Goal: Check status

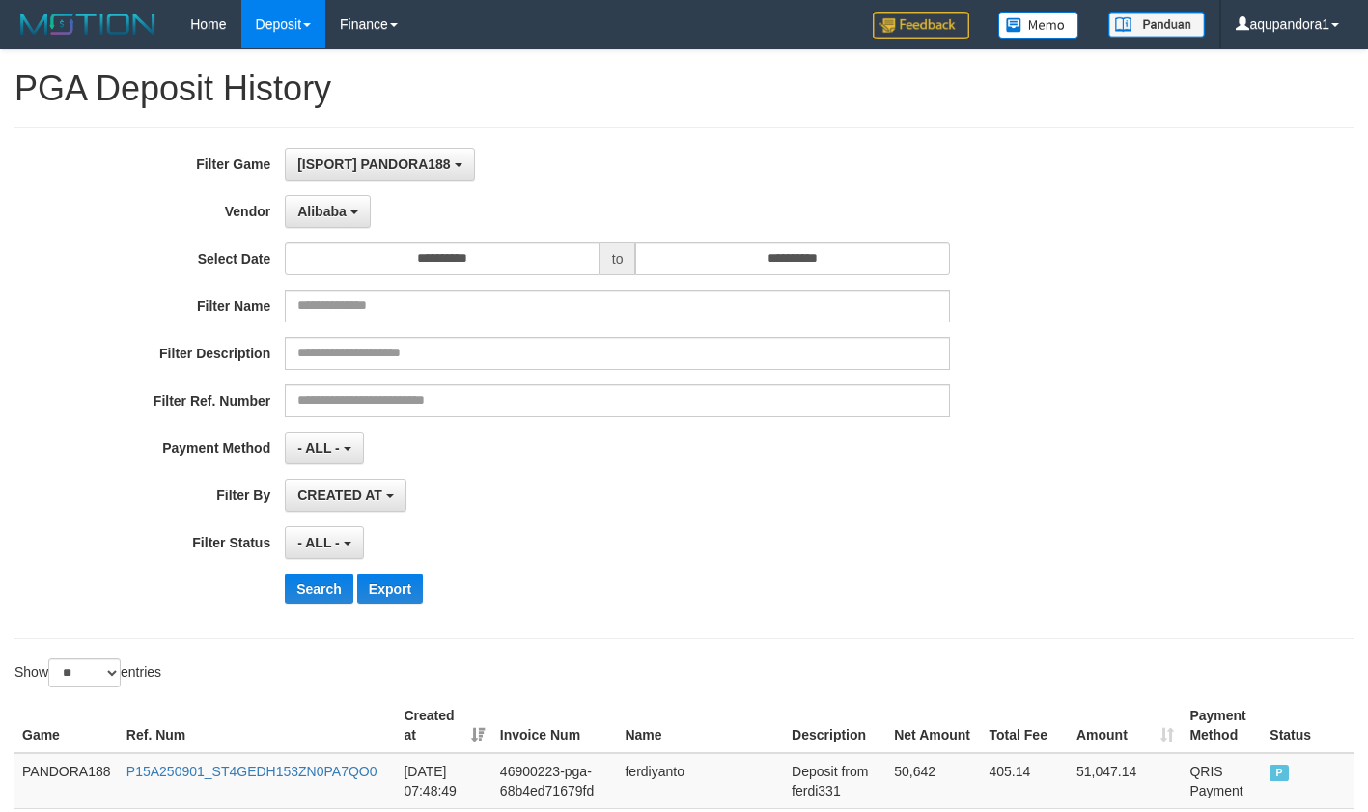
select select "**********"
select select "*"
select select "**"
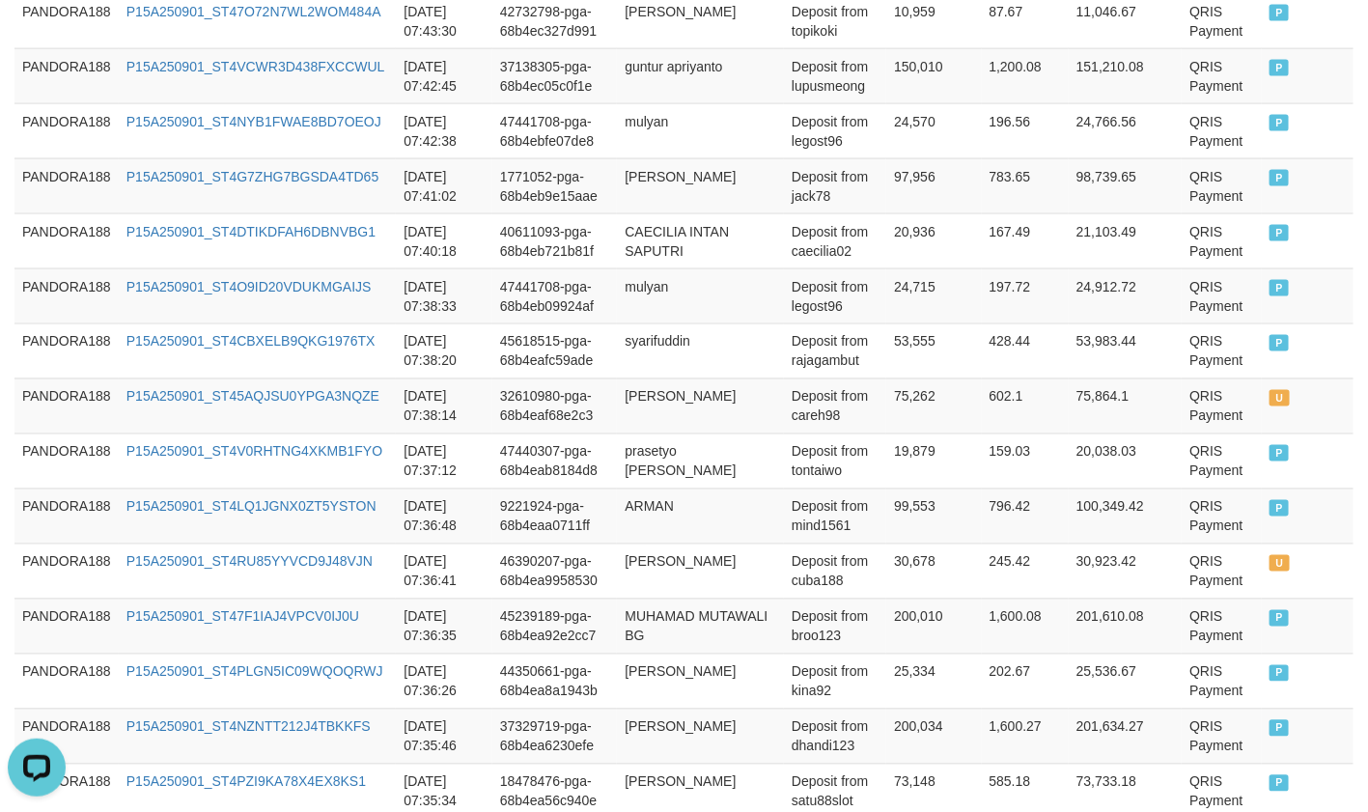
scroll to position [17, 0]
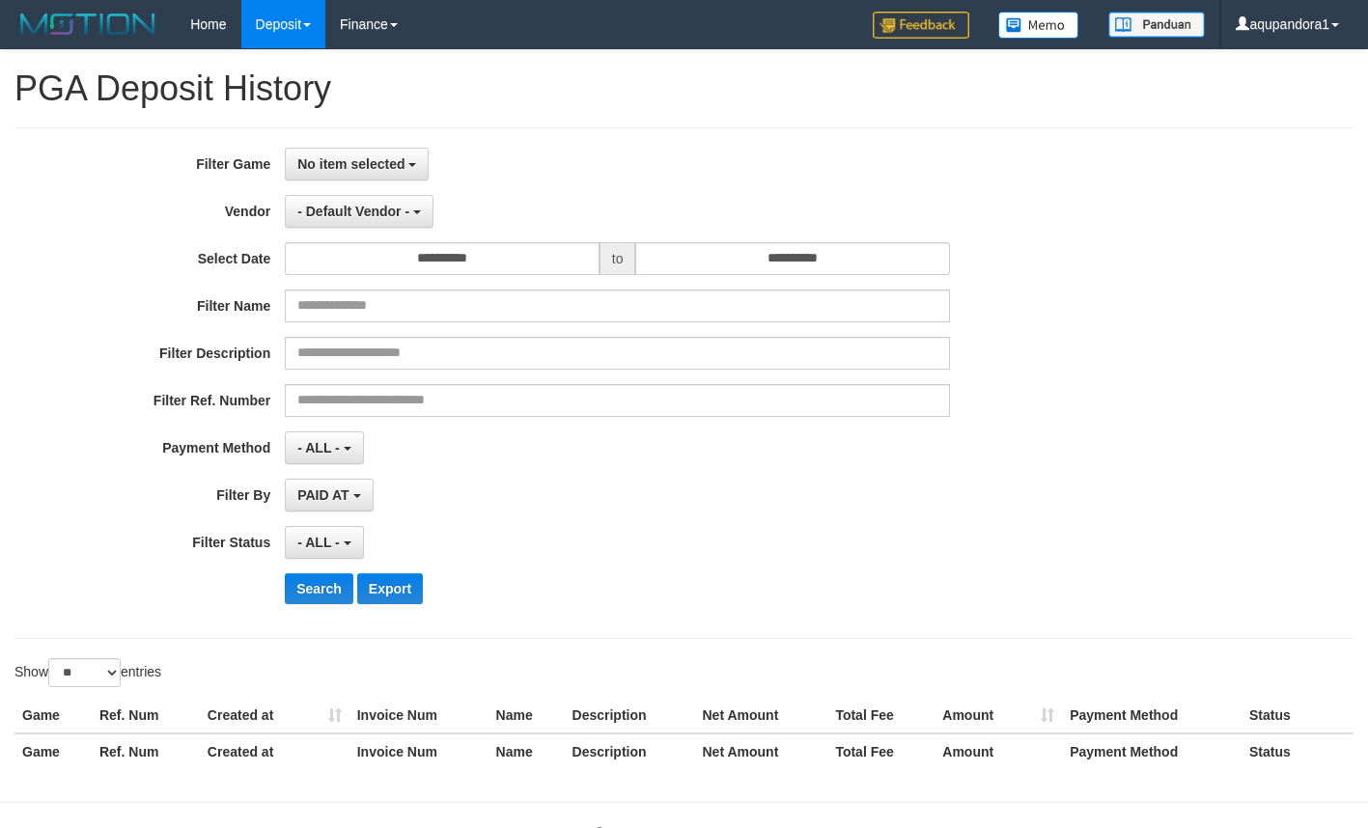
select select
select select "**"
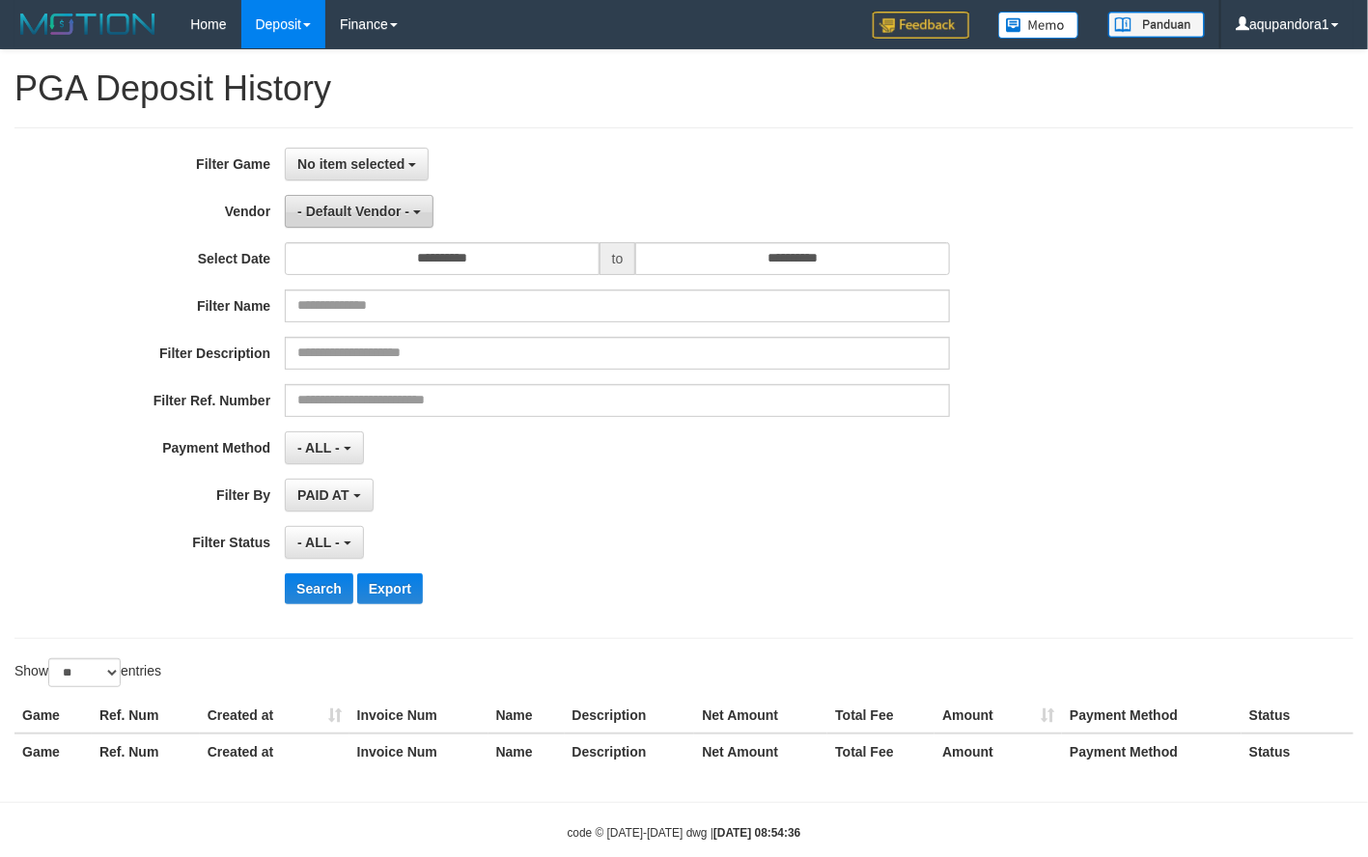
scroll to position [39, 0]
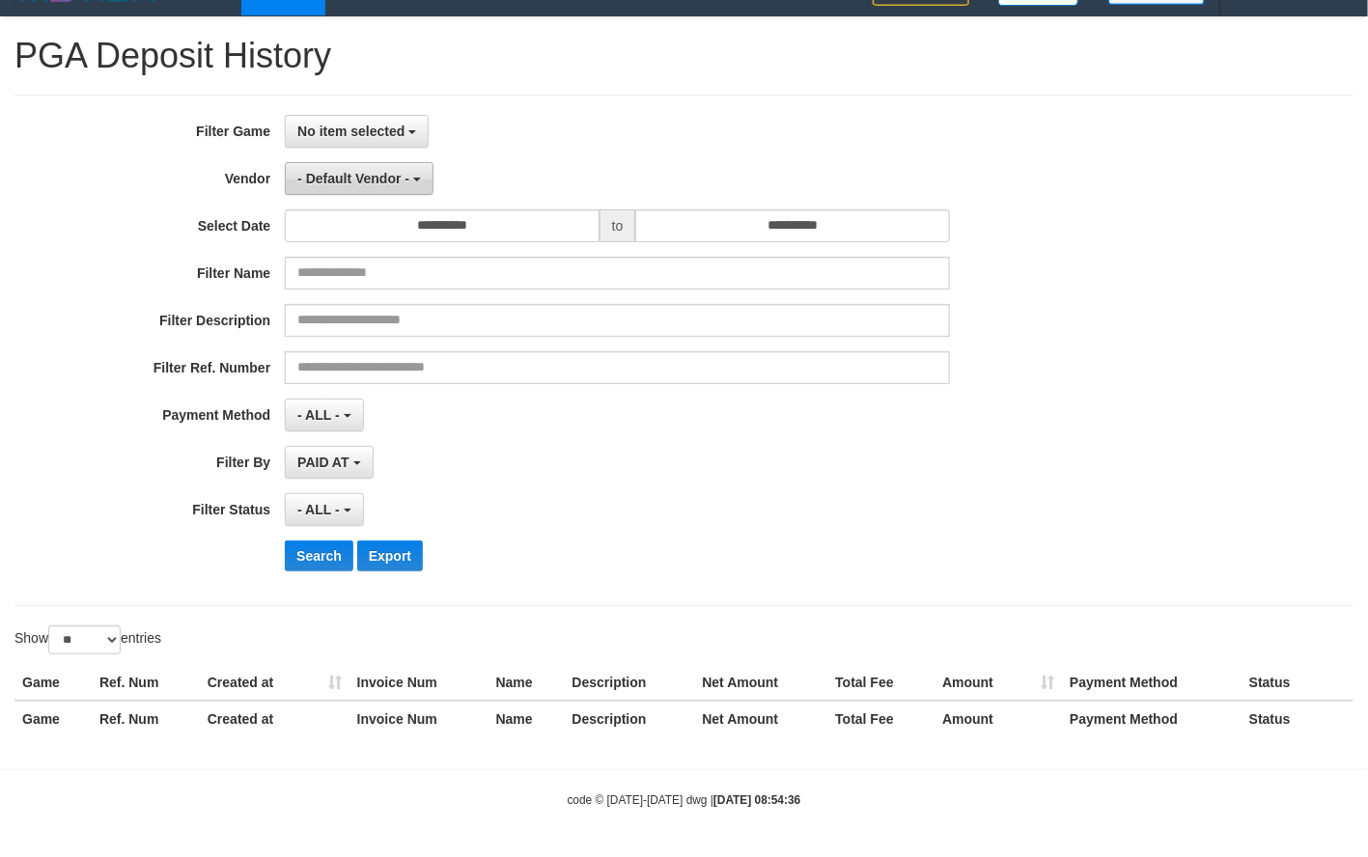
click at [372, 188] on button "- Default Vendor -" at bounding box center [359, 178] width 149 height 33
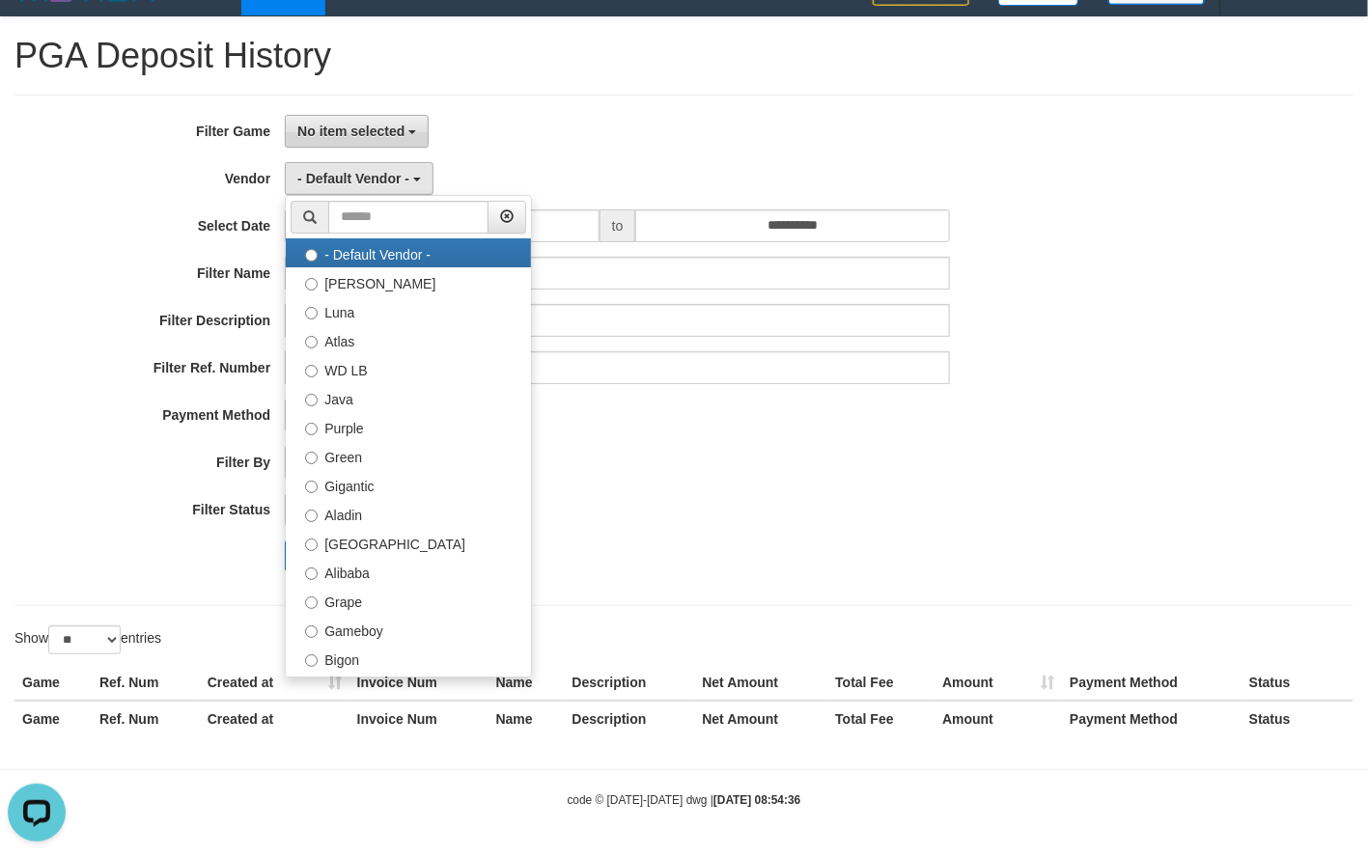
scroll to position [0, 0]
click at [389, 136] on button "No item selected" at bounding box center [357, 131] width 144 height 33
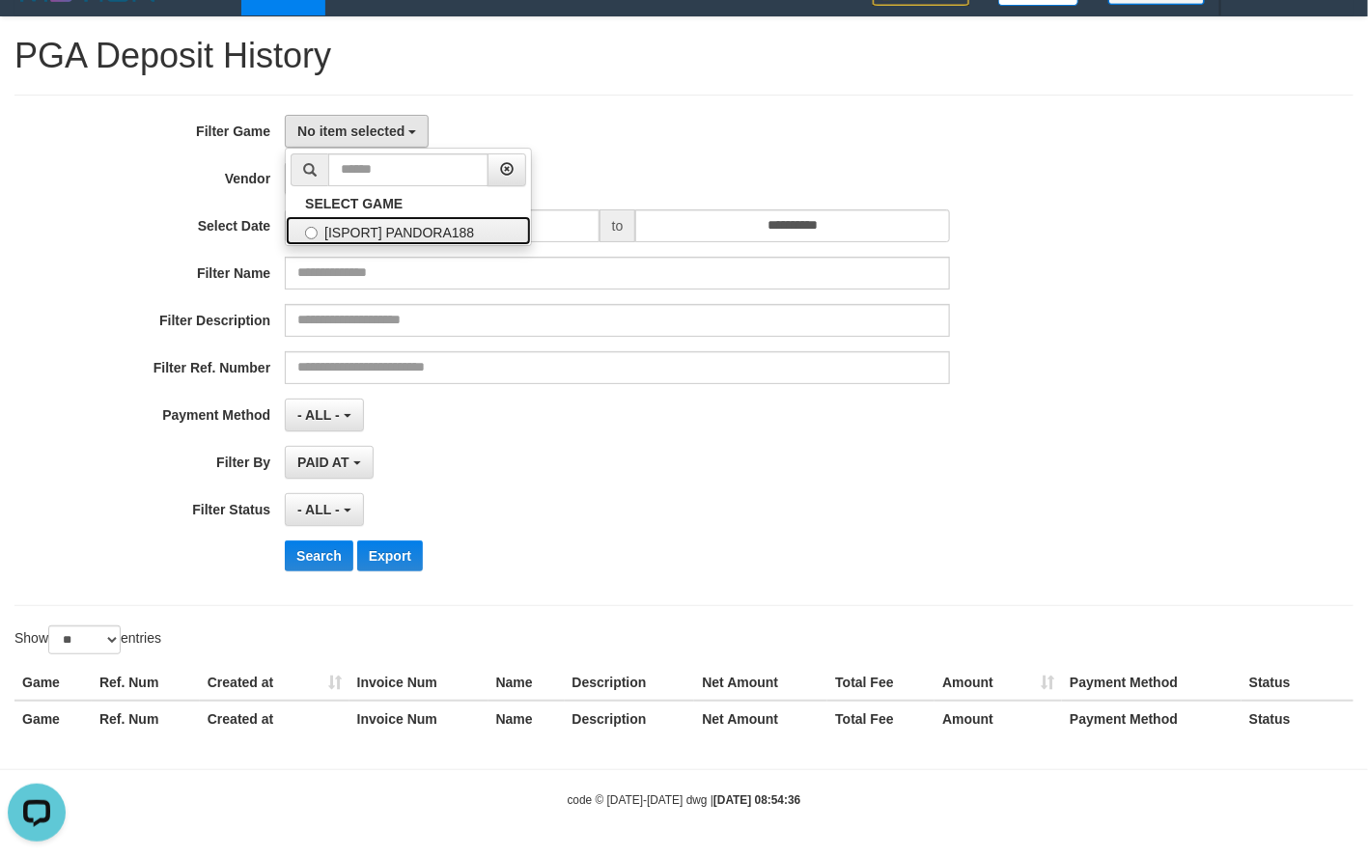
drag, startPoint x: 372, startPoint y: 217, endPoint x: 372, endPoint y: 203, distance: 14.5
click at [372, 217] on label "[ISPORT] PANDORA188" at bounding box center [408, 230] width 245 height 29
select select "***"
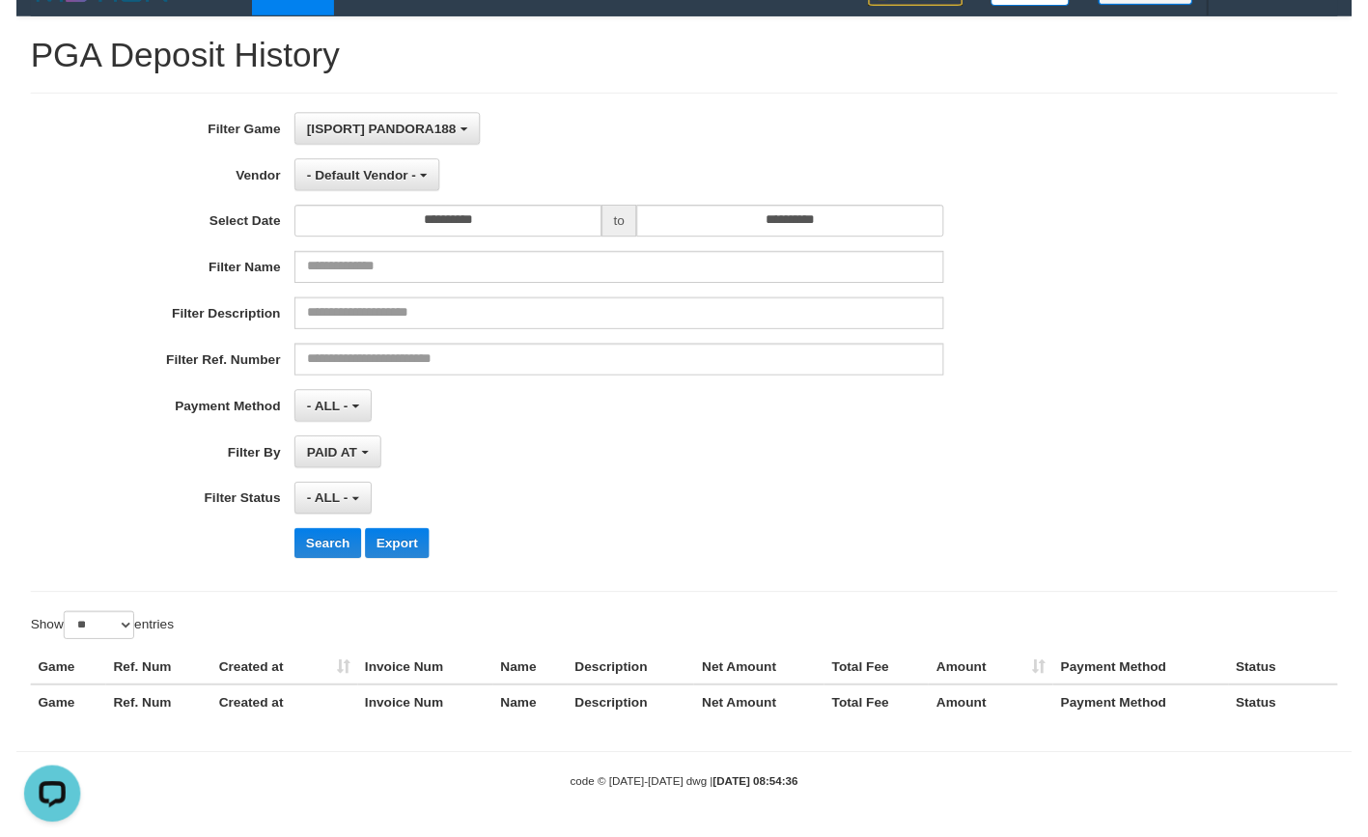
scroll to position [17, 0]
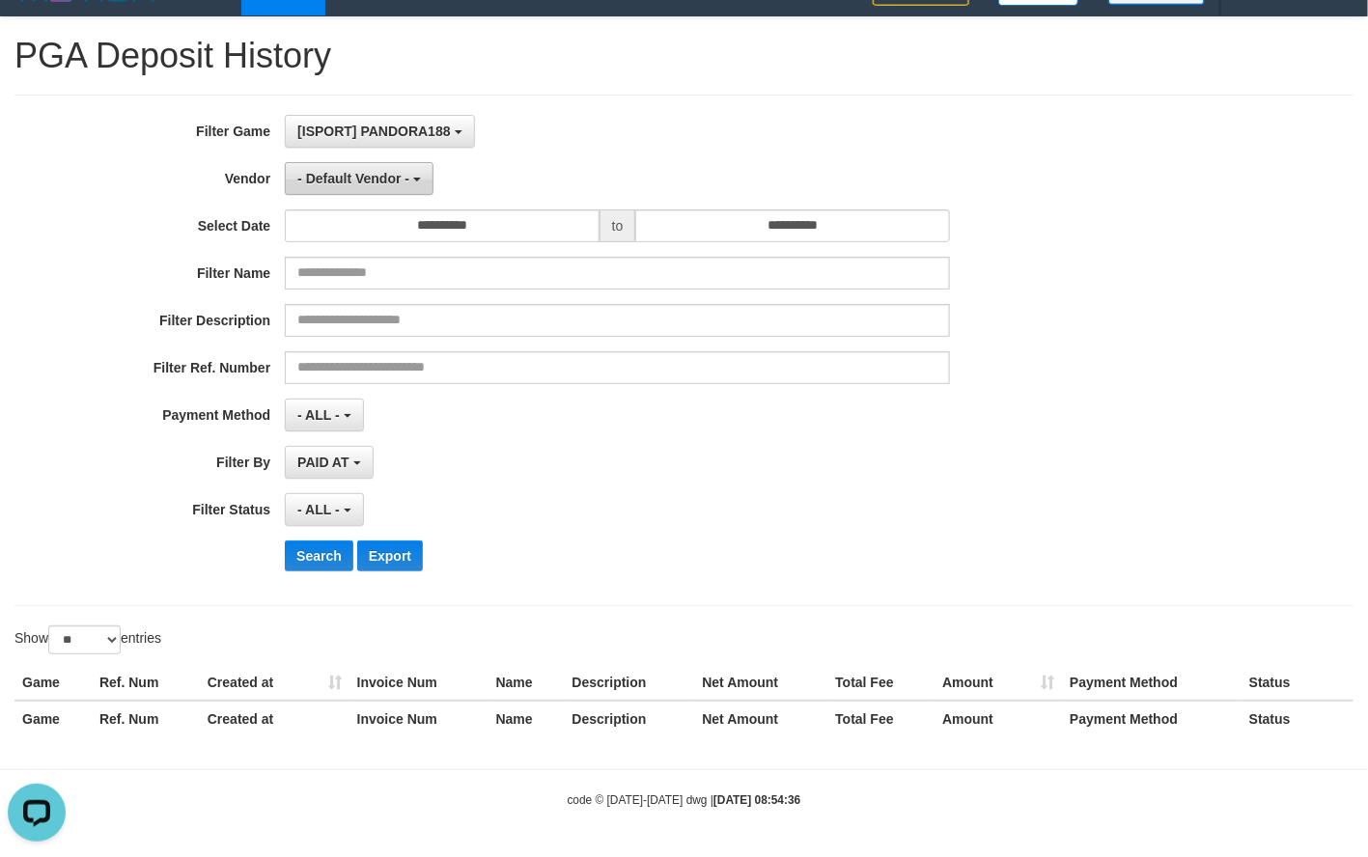
drag, startPoint x: 371, startPoint y: 181, endPoint x: 365, endPoint y: 224, distance: 43.8
click at [371, 181] on button "- Default Vendor -" at bounding box center [359, 178] width 149 height 33
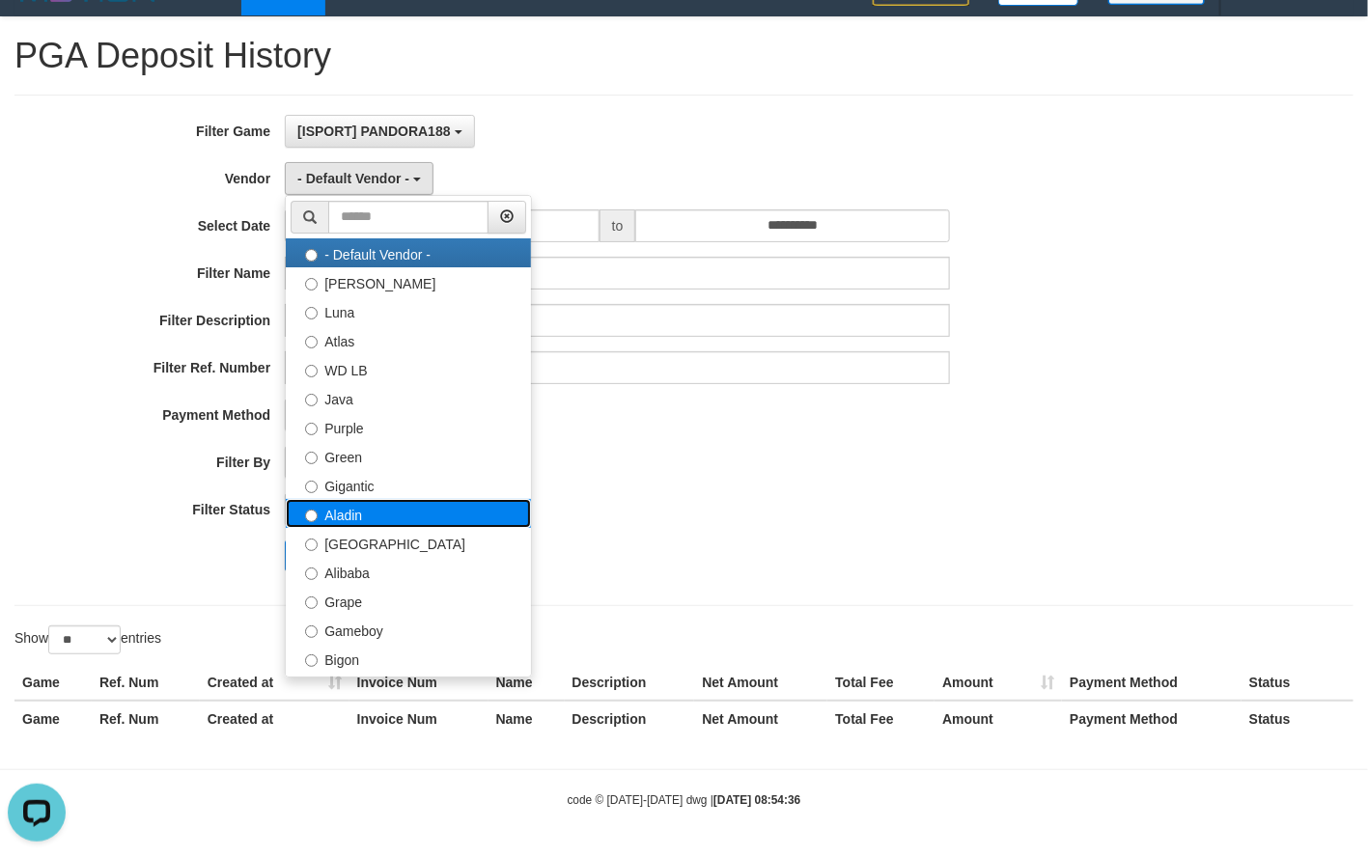
click at [382, 513] on label "Aladin" at bounding box center [408, 513] width 245 height 29
select select "**********"
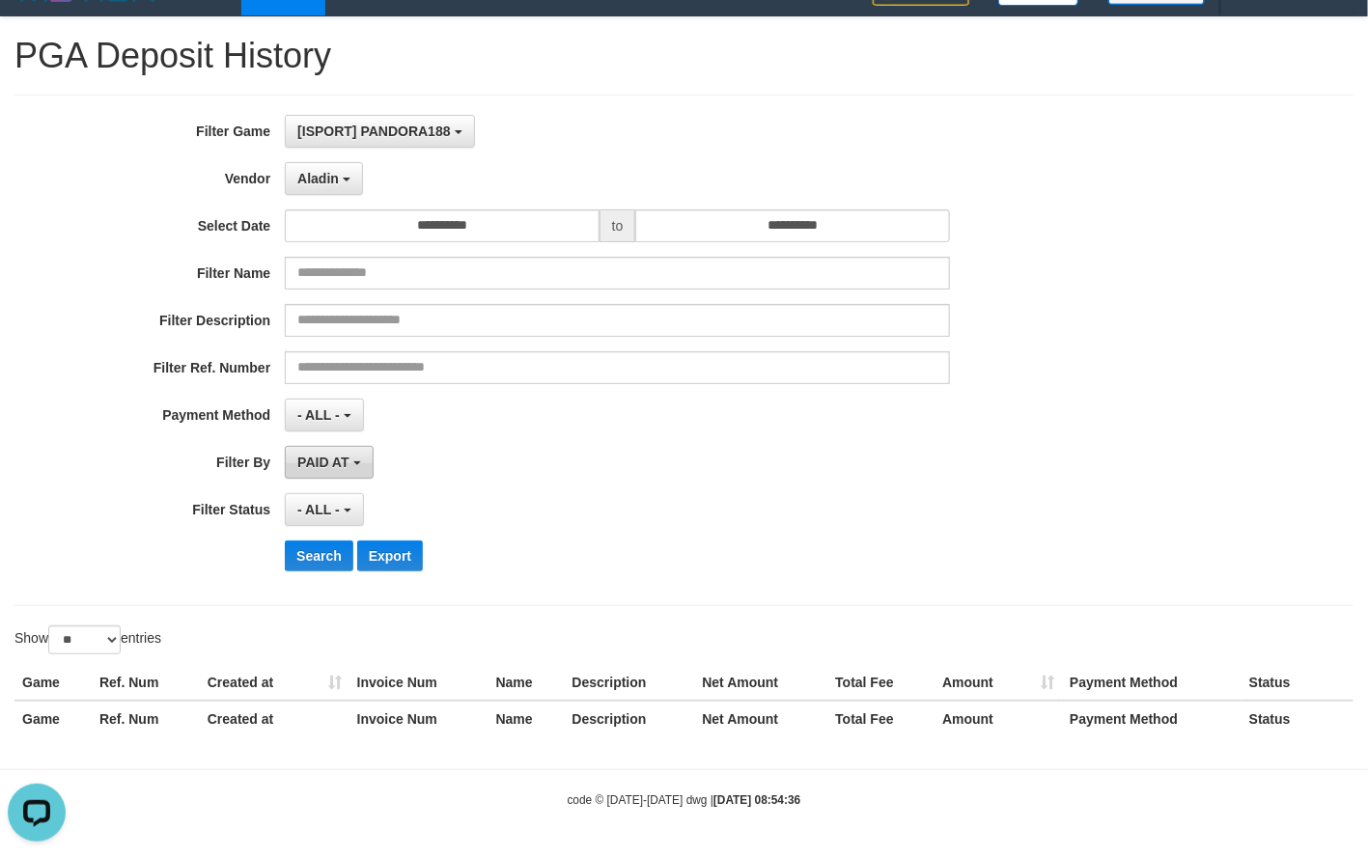
click at [342, 472] on button "PAID AT" at bounding box center [329, 462] width 88 height 33
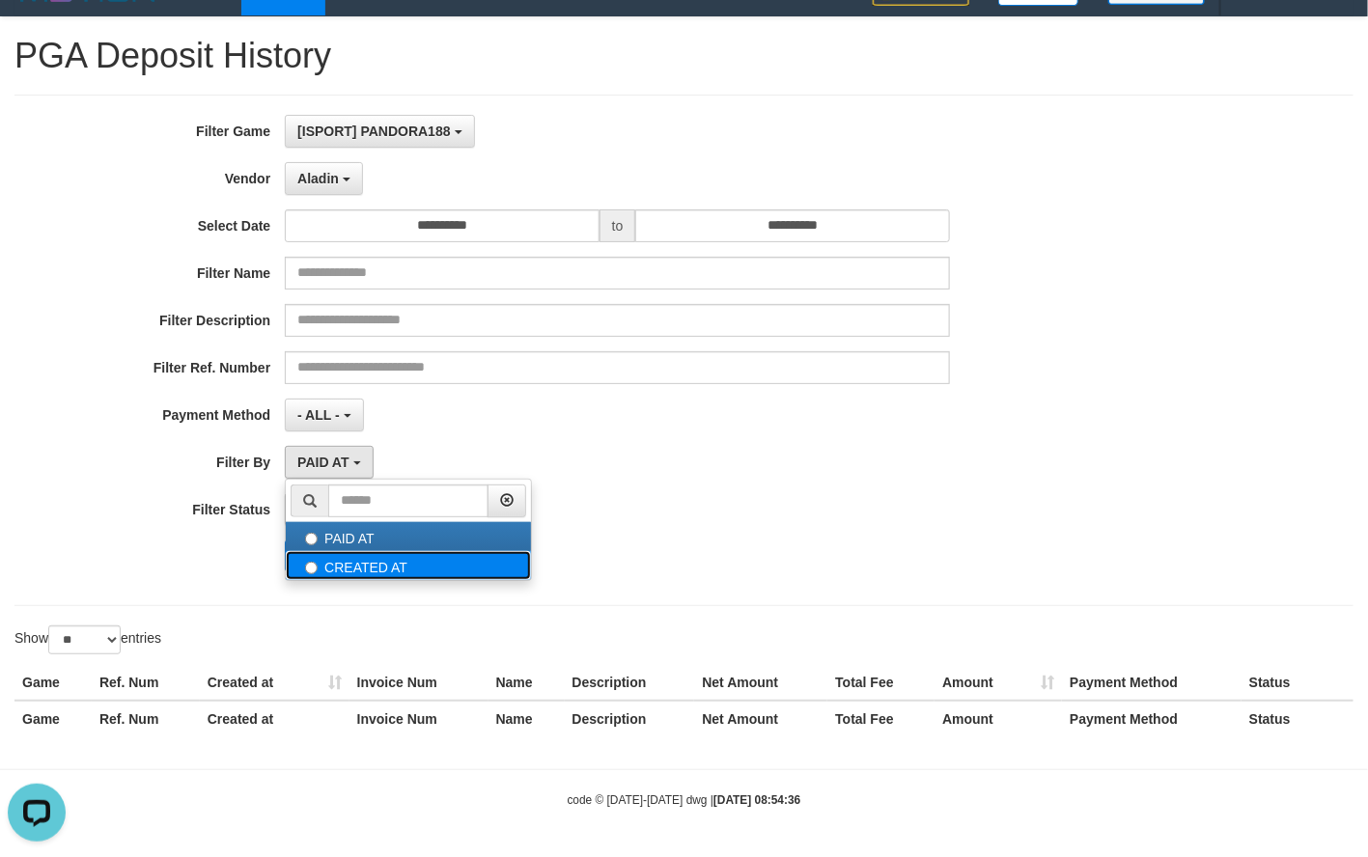
click at [331, 554] on label "CREATED AT" at bounding box center [408, 565] width 245 height 29
select select "*"
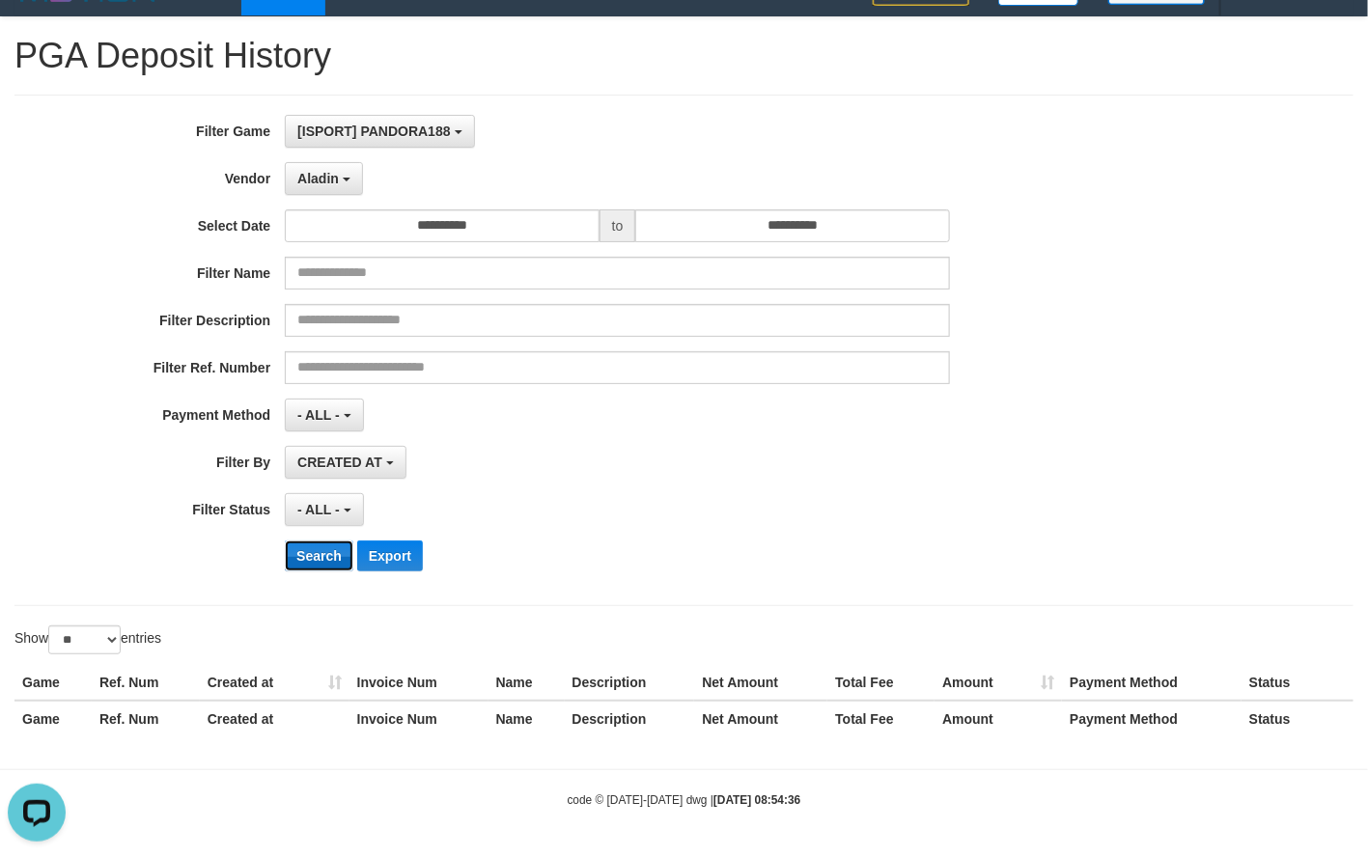
click at [313, 550] on button "Search" at bounding box center [319, 556] width 69 height 31
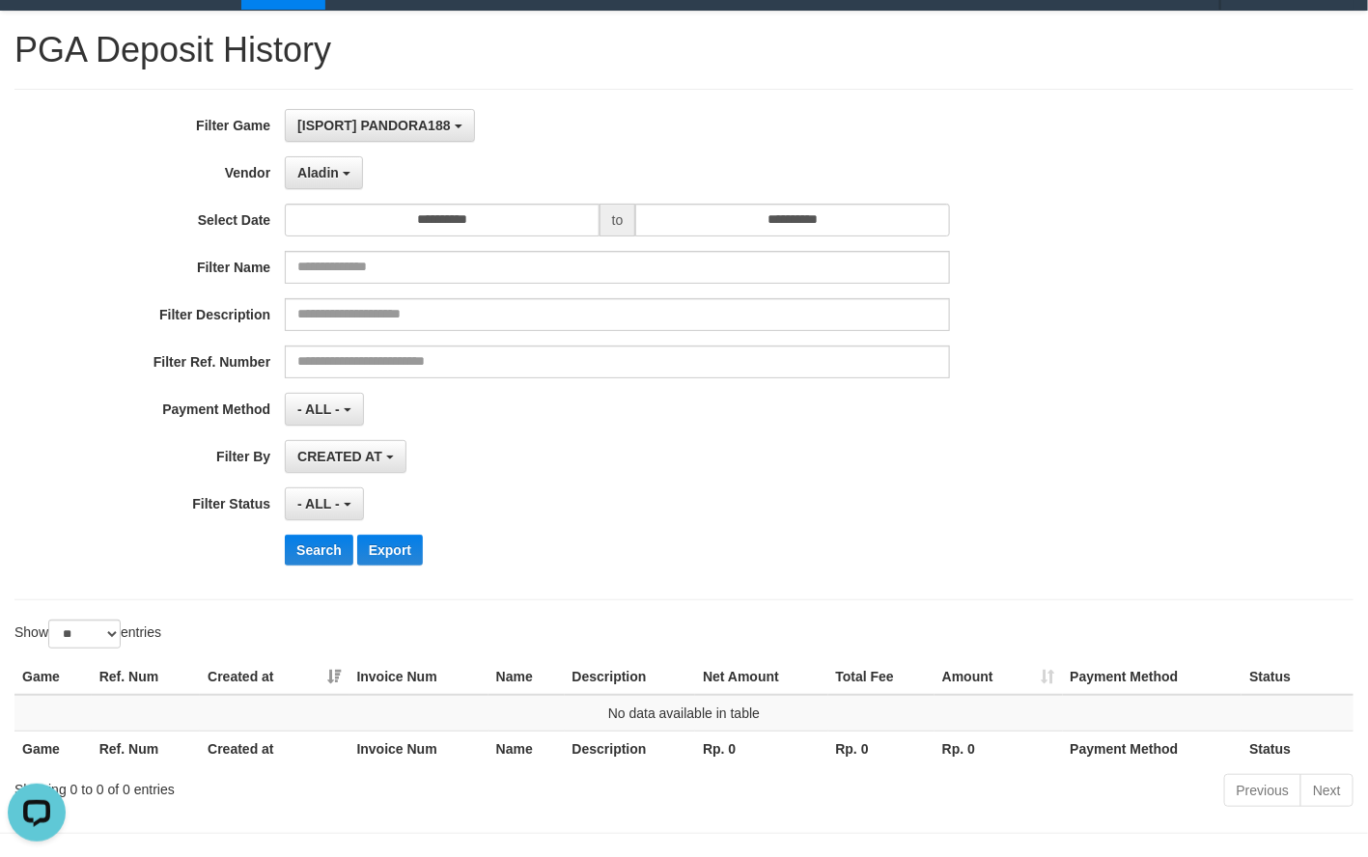
click at [844, 444] on div "CREATED AT PAID AT CREATED AT" at bounding box center [617, 456] width 665 height 33
click at [357, 181] on button "Aladin" at bounding box center [324, 172] width 78 height 33
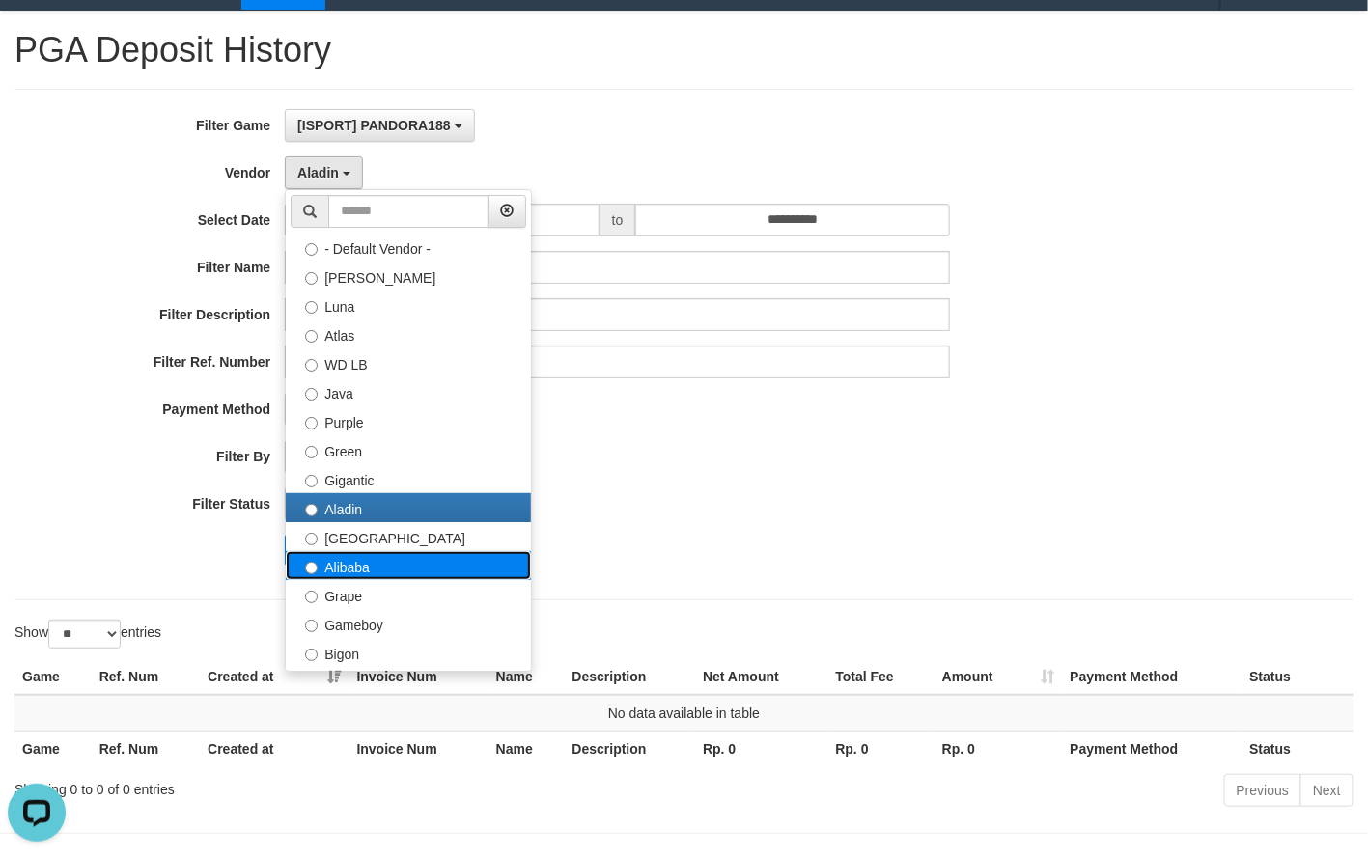
click at [377, 565] on label "Alibaba" at bounding box center [408, 565] width 245 height 29
select select "**********"
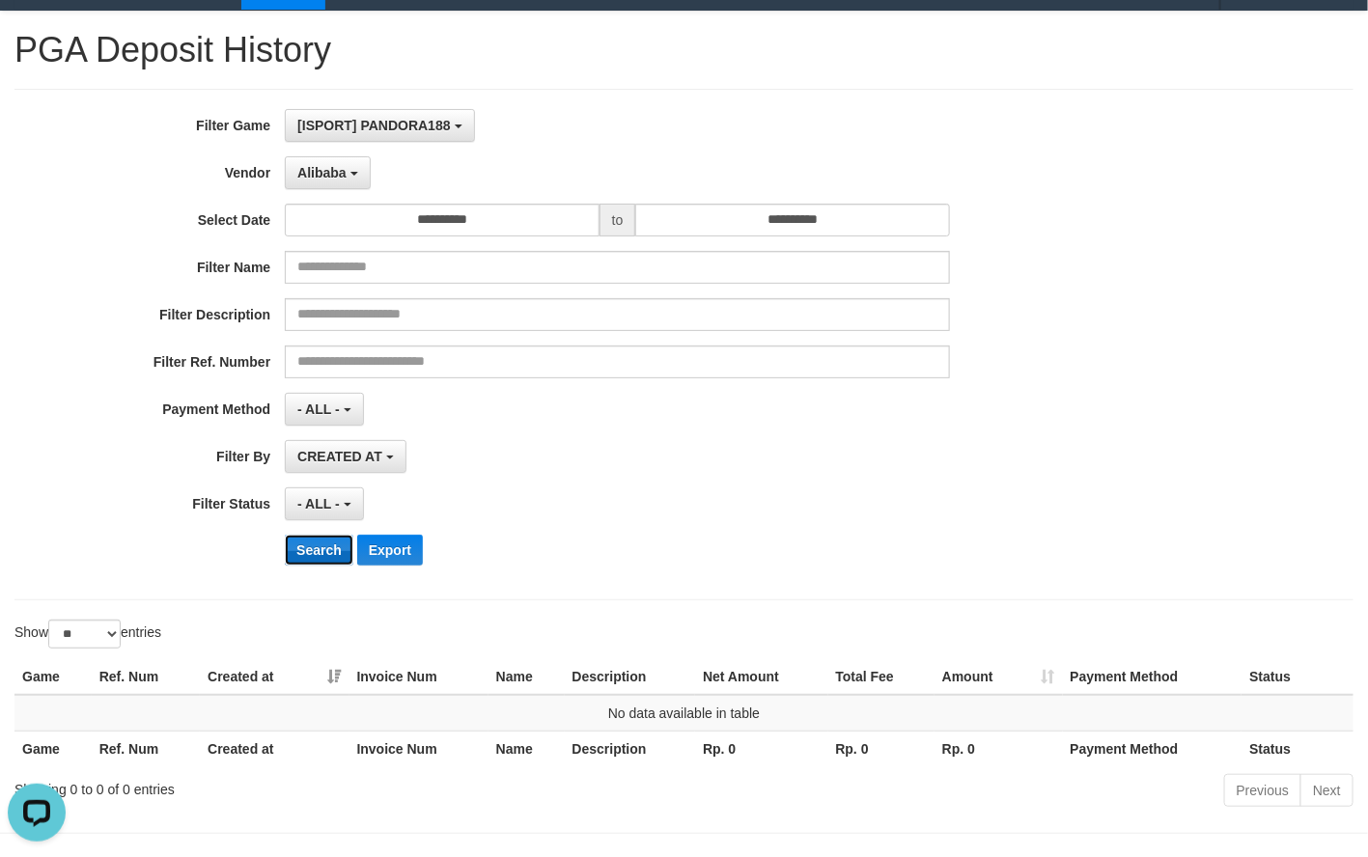
click at [316, 560] on button "Search" at bounding box center [319, 550] width 69 height 31
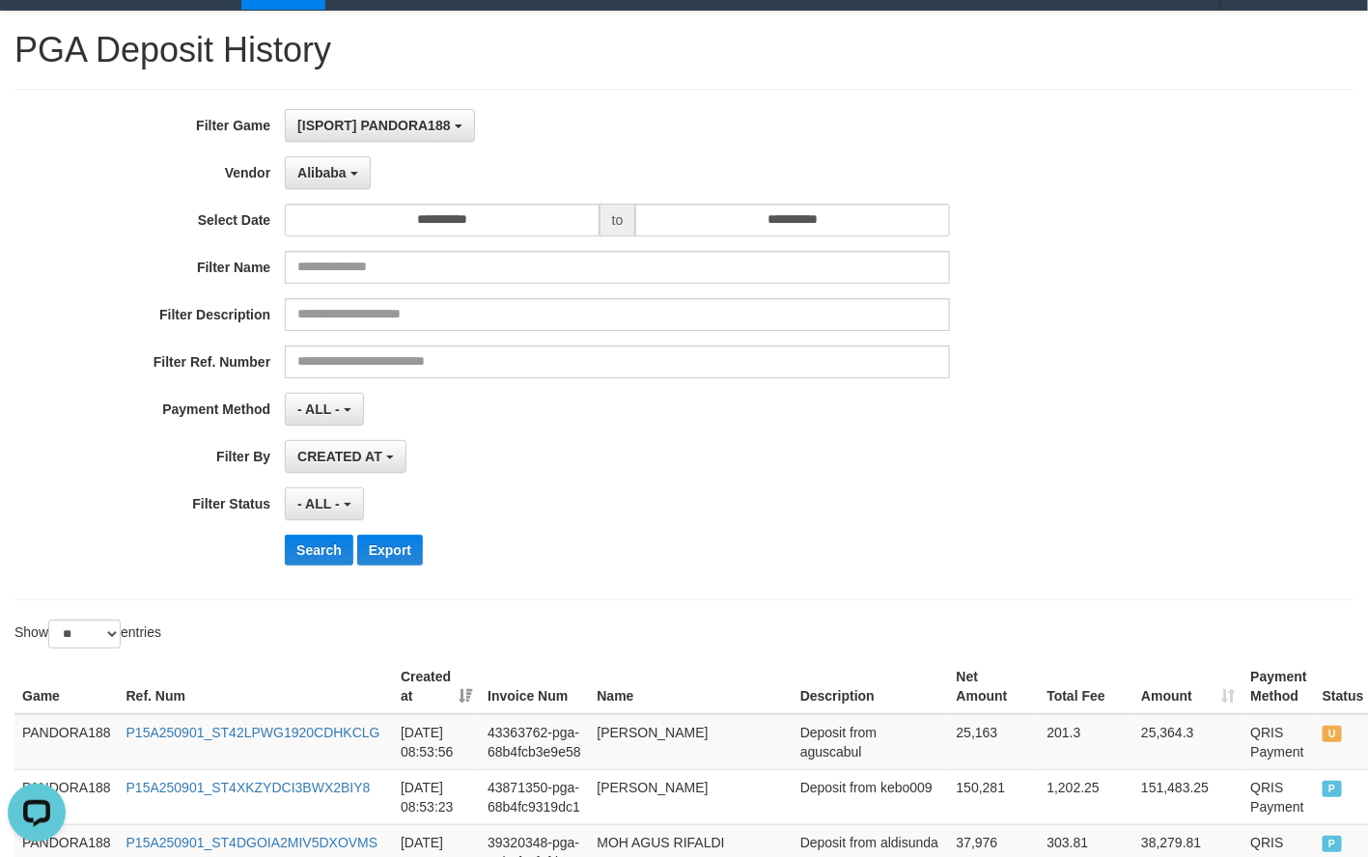
click at [716, 501] on div "- ALL - SELECT ALL - ALL - SELECT STATUS PENDING/UNPAID PAID CANCELED EXPIRED" at bounding box center [617, 503] width 665 height 33
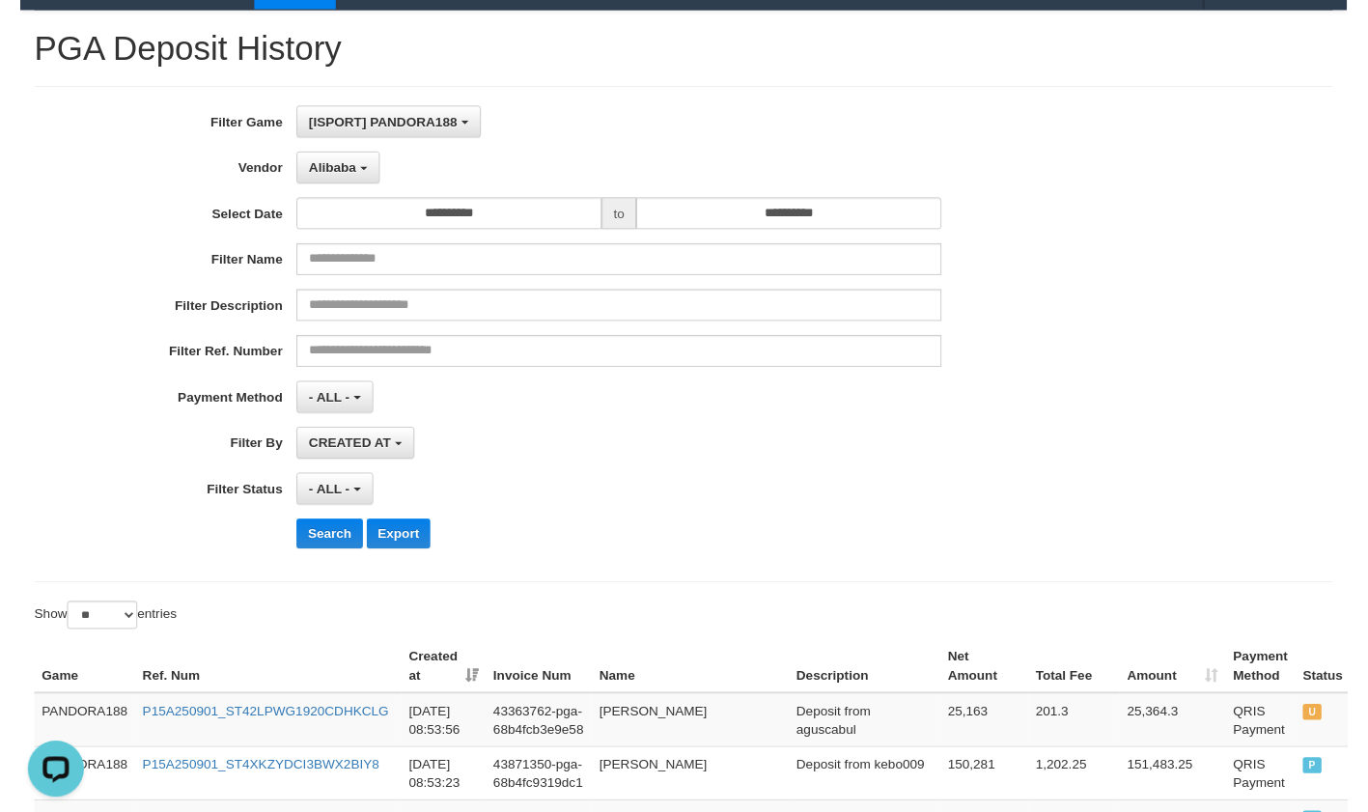
scroll to position [1194, 0]
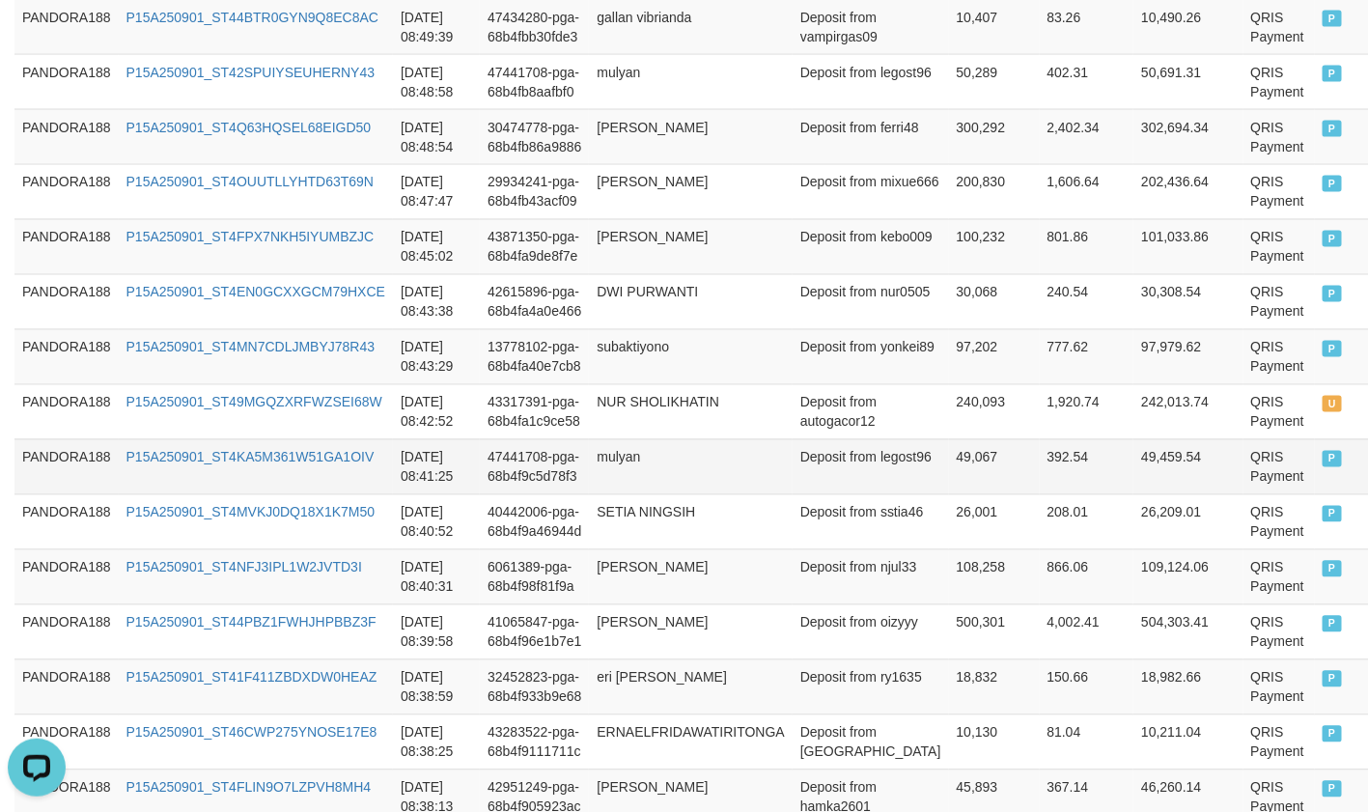
click at [898, 505] on td "Deposit from sstia46" at bounding box center [871, 521] width 156 height 55
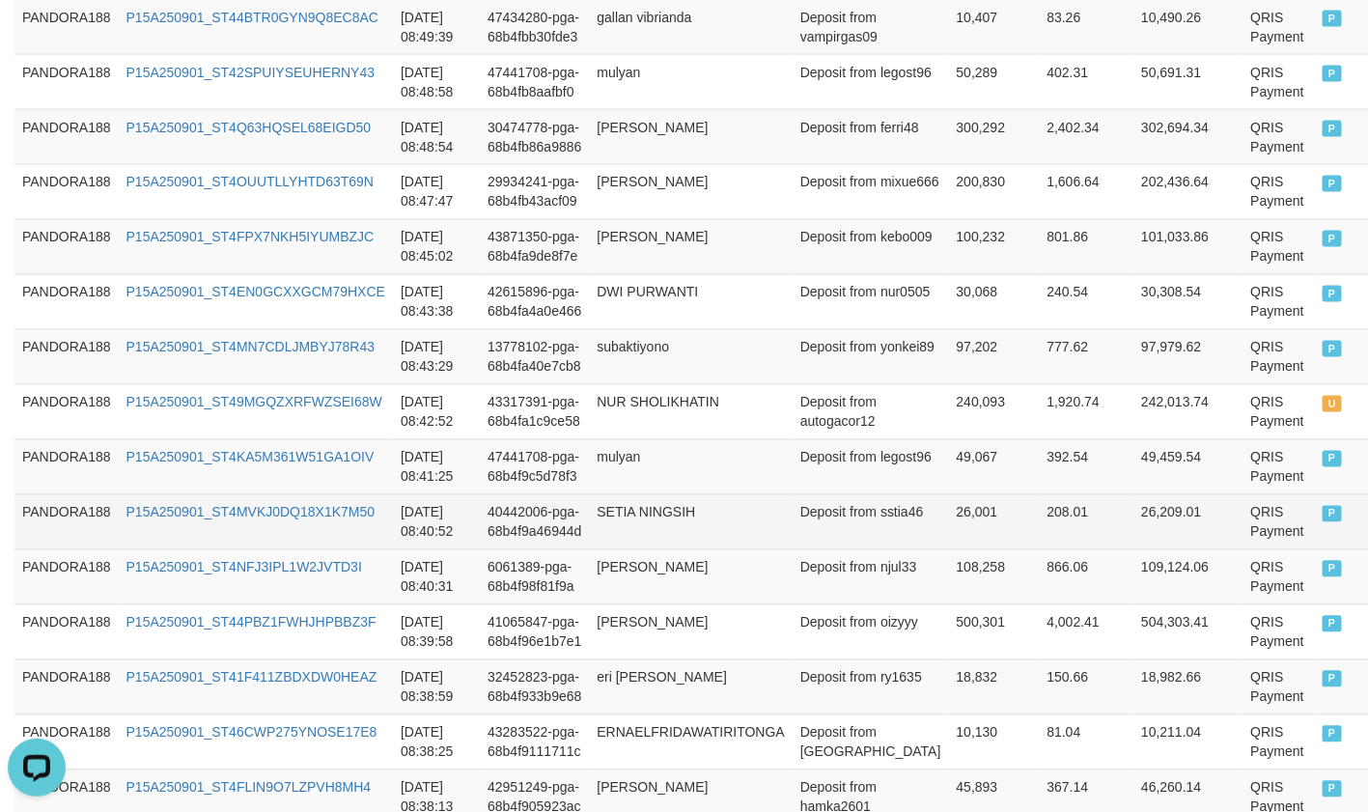
click at [818, 530] on td "Deposit from sstia46" at bounding box center [871, 521] width 156 height 55
